Goal: Entertainment & Leisure: Consume media (video, audio)

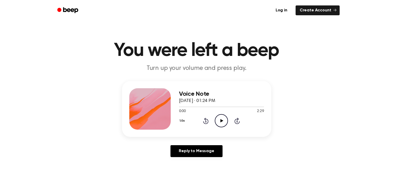
click at [223, 124] on icon "Play Audio" at bounding box center [221, 120] width 13 height 13
click at [217, 118] on icon "Play Audio" at bounding box center [221, 120] width 13 height 13
click at [221, 121] on icon "Pause Audio" at bounding box center [221, 120] width 13 height 13
click at [221, 121] on icon at bounding box center [222, 120] width 3 height 3
click at [221, 121] on icon "Pause Audio" at bounding box center [221, 120] width 13 height 13
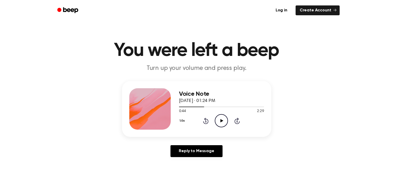
click at [221, 121] on icon at bounding box center [222, 120] width 3 height 3
click at [221, 121] on icon "Pause Audio" at bounding box center [221, 120] width 13 height 13
click at [221, 121] on icon at bounding box center [222, 120] width 3 height 3
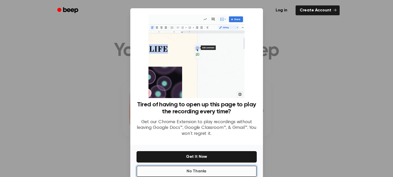
click at [187, 168] on button "No Thanks" at bounding box center [197, 171] width 120 height 11
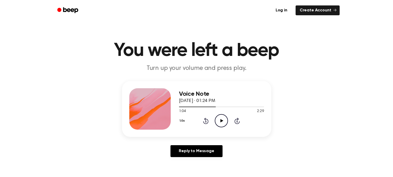
click at [218, 120] on icon "Play Audio" at bounding box center [221, 120] width 13 height 13
click at [218, 120] on icon "Pause Audio" at bounding box center [221, 120] width 13 height 13
click at [222, 118] on icon "Play Audio" at bounding box center [221, 120] width 13 height 13
click at [236, 121] on icon "Skip 5 seconds" at bounding box center [237, 121] width 6 height 7
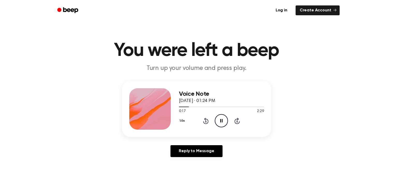
click at [236, 121] on icon "Skip 5 seconds" at bounding box center [237, 121] width 6 height 7
click at [205, 121] on icon at bounding box center [205, 122] width 1 height 2
click at [237, 118] on icon "Skip 5 seconds" at bounding box center [237, 121] width 6 height 7
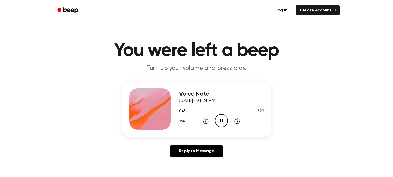
click at [237, 121] on icon at bounding box center [237, 122] width 1 height 2
click at [238, 124] on icon at bounding box center [237, 121] width 5 height 6
click at [238, 123] on icon at bounding box center [237, 121] width 5 height 6
click at [224, 122] on icon "Pause Audio" at bounding box center [221, 120] width 13 height 13
click at [224, 122] on icon "Play Audio" at bounding box center [221, 120] width 13 height 13
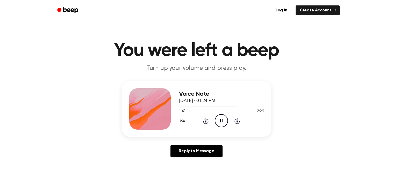
click at [220, 120] on icon at bounding box center [221, 120] width 2 height 3
click at [221, 120] on icon at bounding box center [222, 120] width 3 height 3
